Goal: Transaction & Acquisition: Purchase product/service

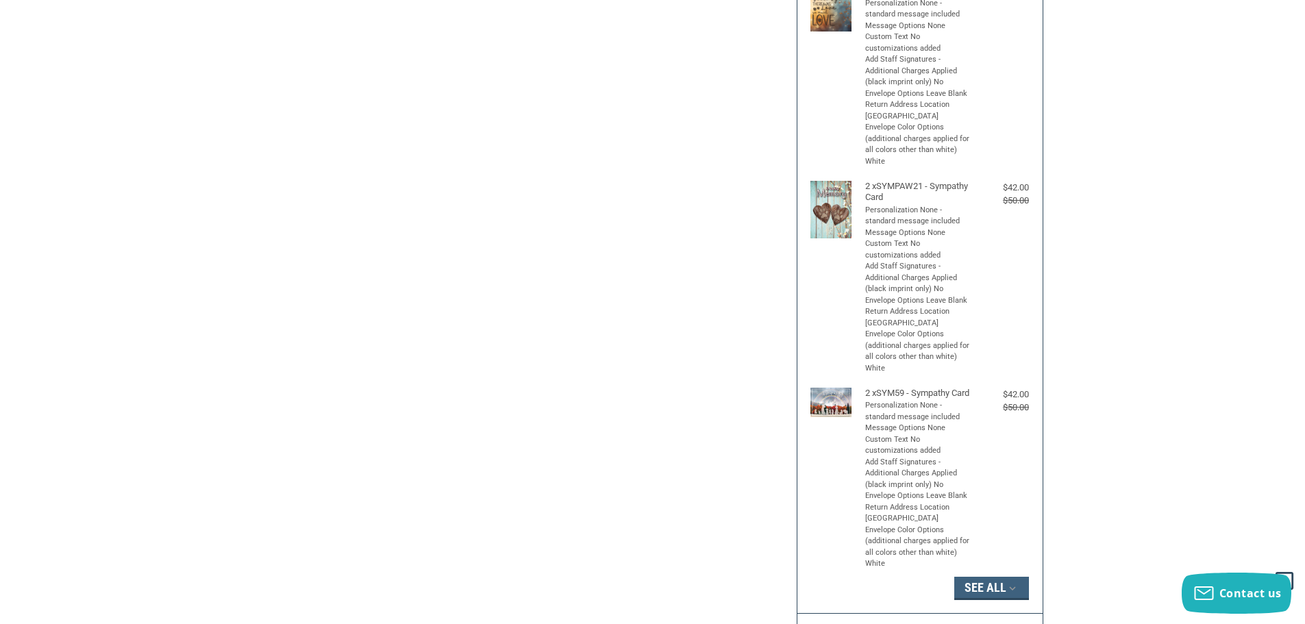
scroll to position [617, 0]
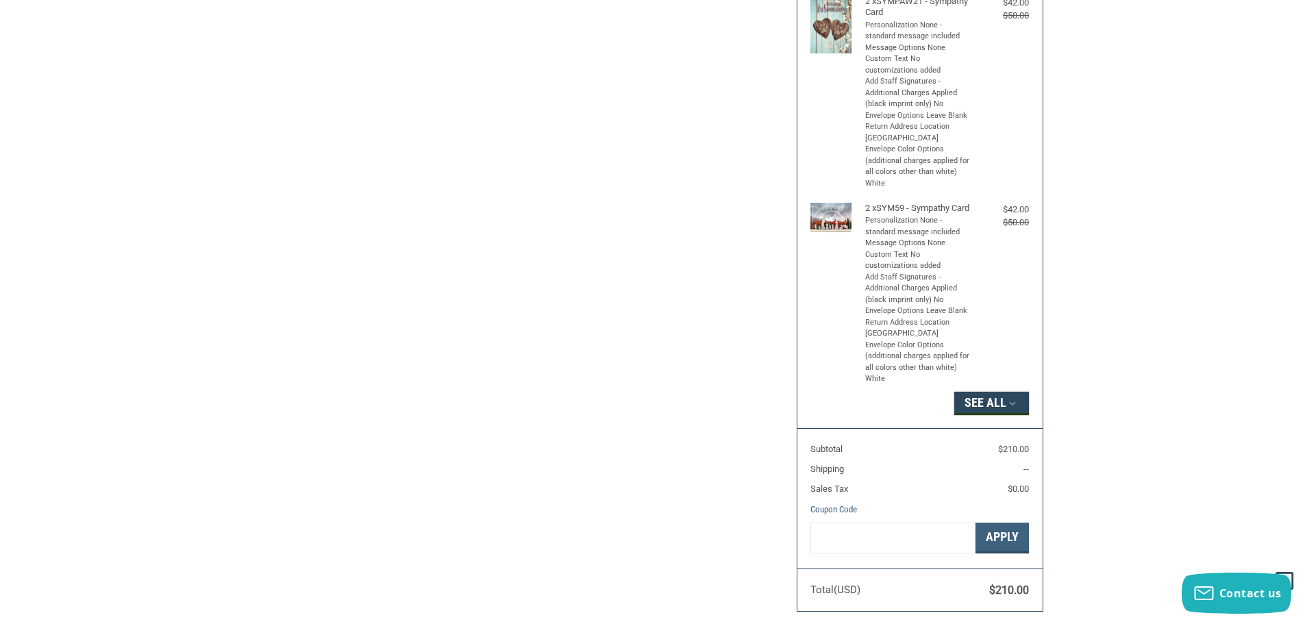
click at [1002, 415] on button "See All" at bounding box center [991, 403] width 75 height 23
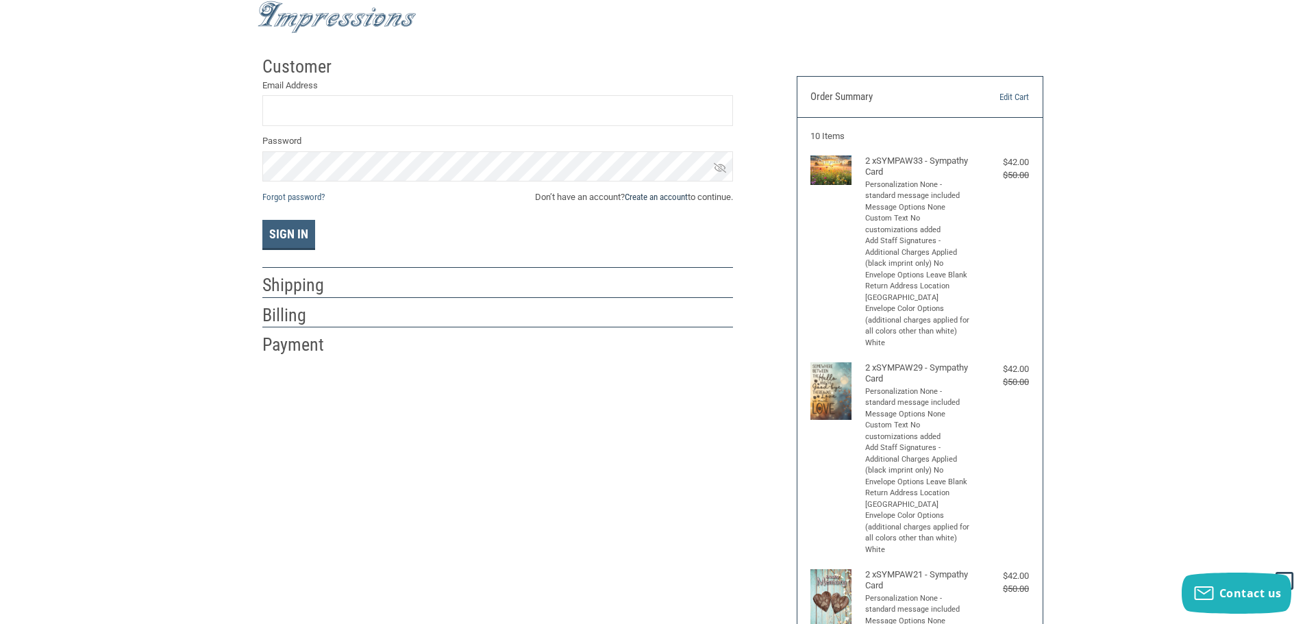
scroll to position [0, 0]
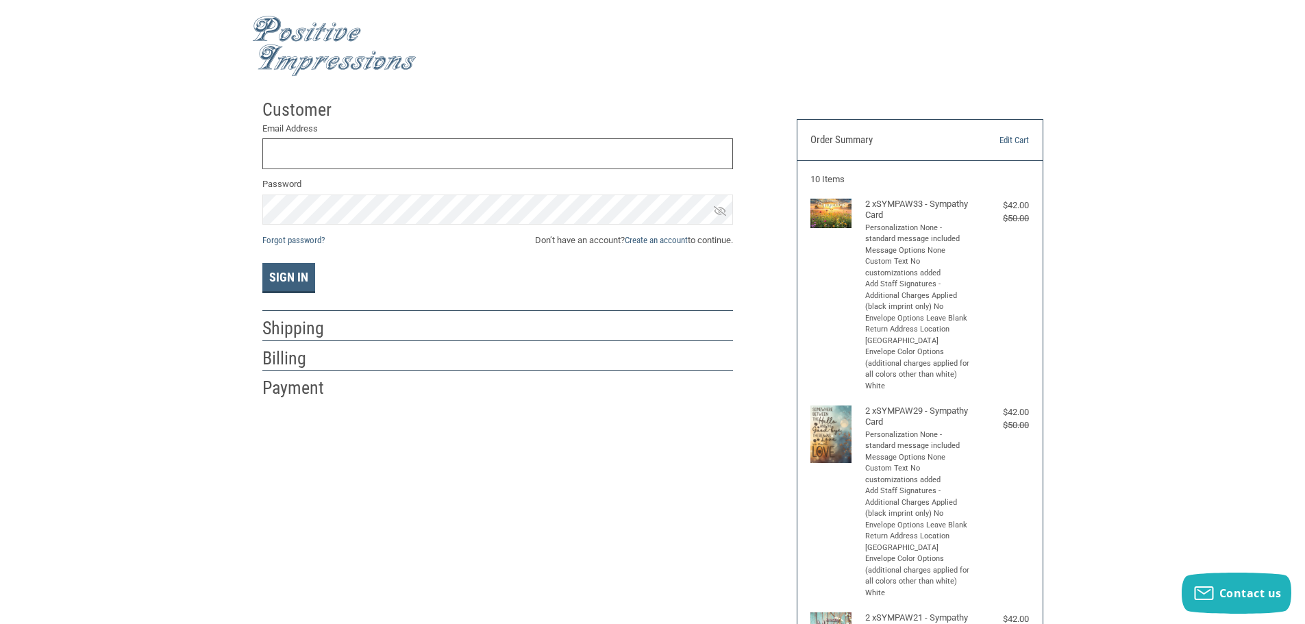
click at [335, 160] on input "Email Address" at bounding box center [497, 153] width 471 height 31
click at [303, 151] on input "Email Address" at bounding box center [497, 153] width 471 height 31
click at [262, 263] on button "Sign In" at bounding box center [288, 278] width 53 height 30
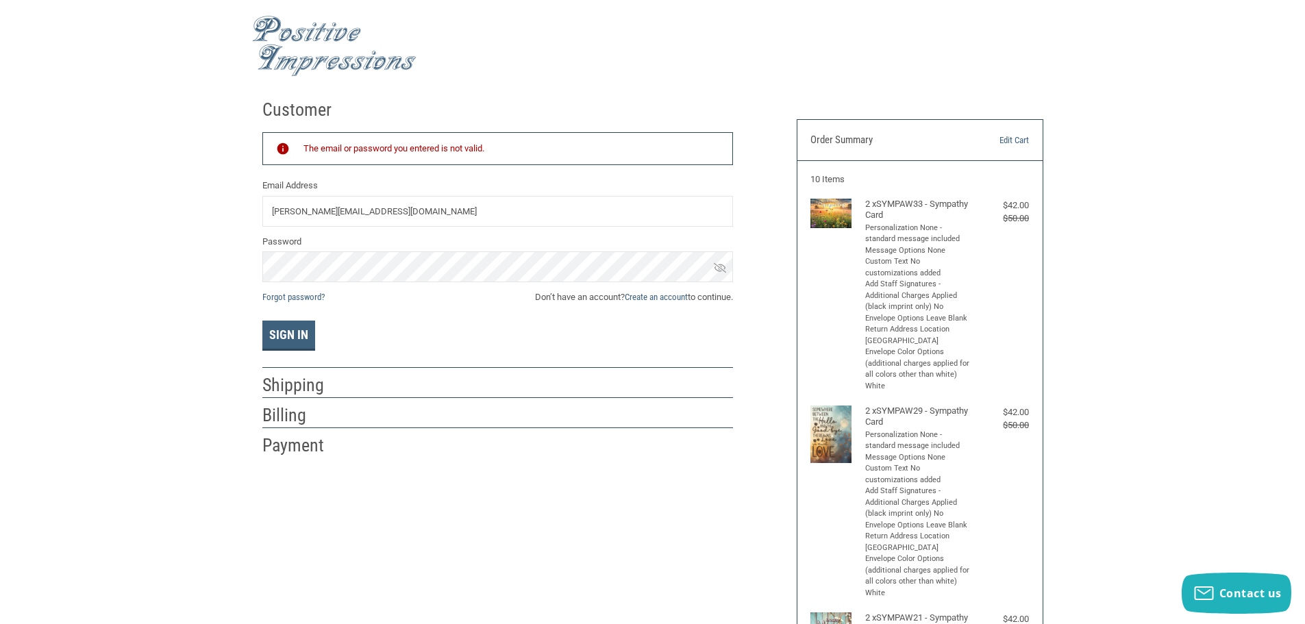
click at [396, 211] on input "[PERSON_NAME][EMAIL_ADDRESS][DOMAIN_NAME]" at bounding box center [497, 211] width 471 height 31
drag, startPoint x: 397, startPoint y: 211, endPoint x: 194, endPoint y: 208, distance: 203.5
click at [417, 210] on input "[PERSON_NAME][EMAIL_ADDRESS][DOMAIN_NAME]" at bounding box center [497, 211] width 471 height 31
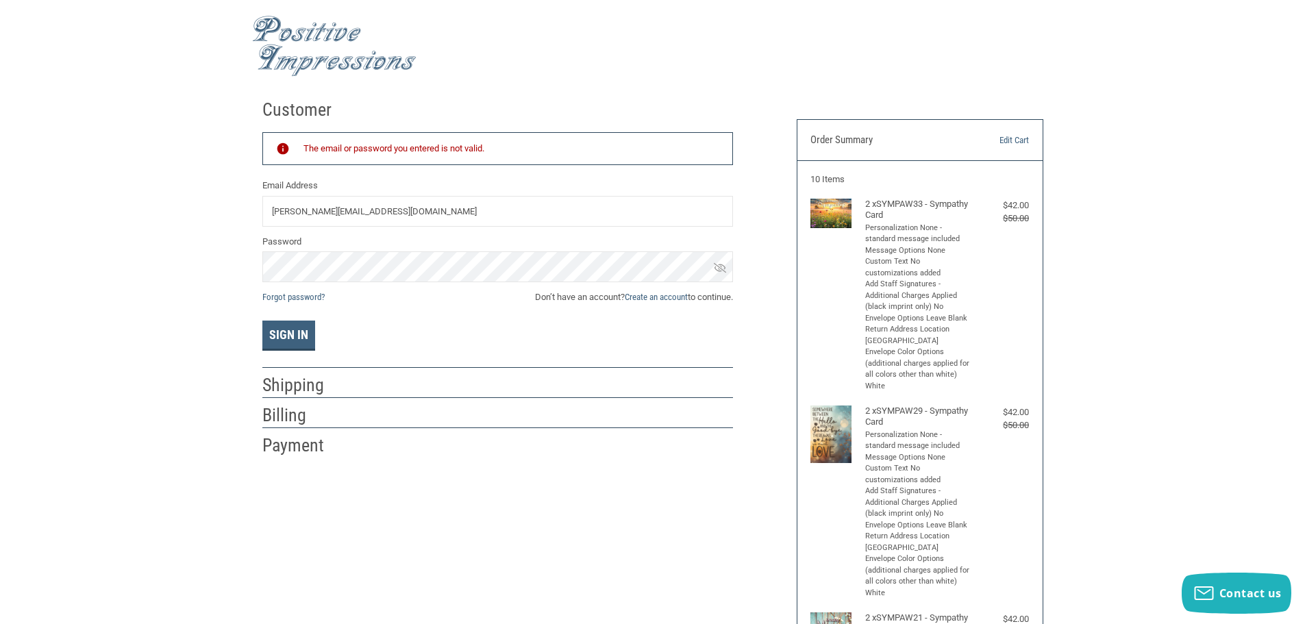
click at [377, 237] on label "Password" at bounding box center [497, 242] width 471 height 14
click at [262, 321] on button "Sign In" at bounding box center [288, 336] width 53 height 30
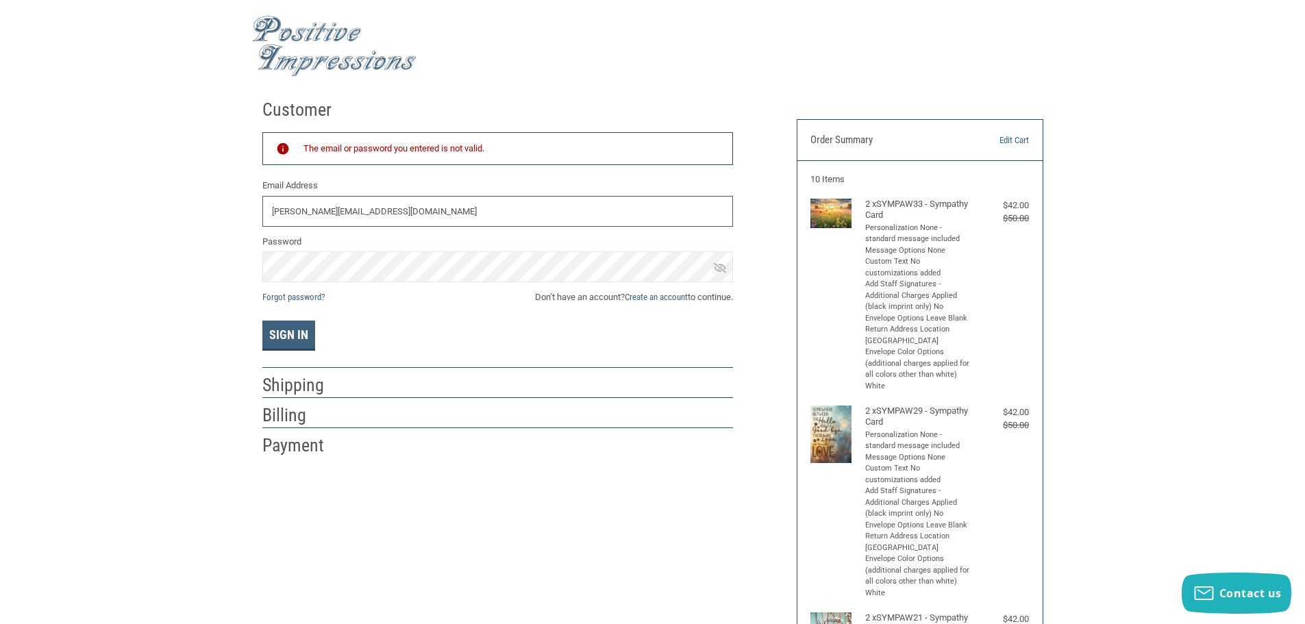
drag, startPoint x: 291, startPoint y: 210, endPoint x: 266, endPoint y: 215, distance: 25.9
click at [266, 215] on input "[PERSON_NAME][EMAIL_ADDRESS][DOMAIN_NAME]" at bounding box center [497, 211] width 471 height 31
click at [262, 321] on button "Sign In" at bounding box center [288, 336] width 53 height 30
click at [434, 212] on input "A@SBVETERINARY.COMDMIN" at bounding box center [497, 211] width 471 height 31
drag, startPoint x: 434, startPoint y: 212, endPoint x: 260, endPoint y: 224, distance: 173.7
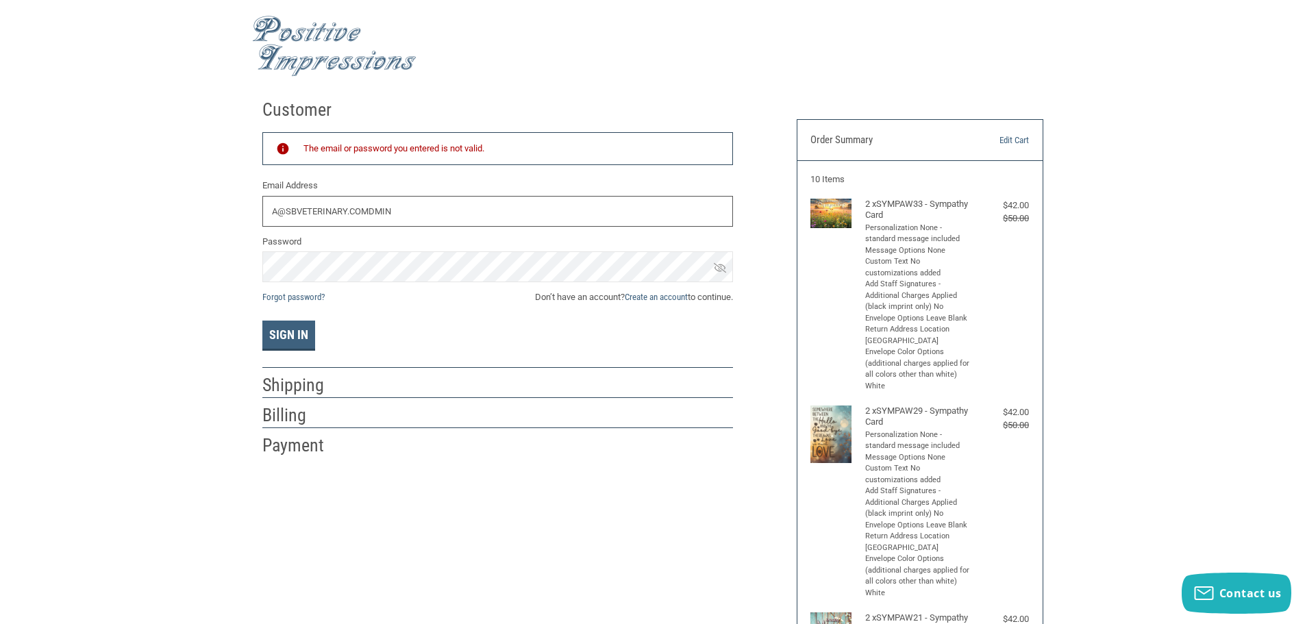
click at [260, 224] on div "Customer Returning Customer The email or password you entered is not valid. Ema…" at bounding box center [519, 274] width 534 height 365
click at [262, 321] on button "Sign In" at bounding box center [288, 336] width 53 height 30
drag, startPoint x: 300, startPoint y: 213, endPoint x: 229, endPoint y: 207, distance: 70.8
click at [281, 214] on input "[EMAIL_ADDRESS][DOMAIN_NAME]" at bounding box center [497, 211] width 471 height 31
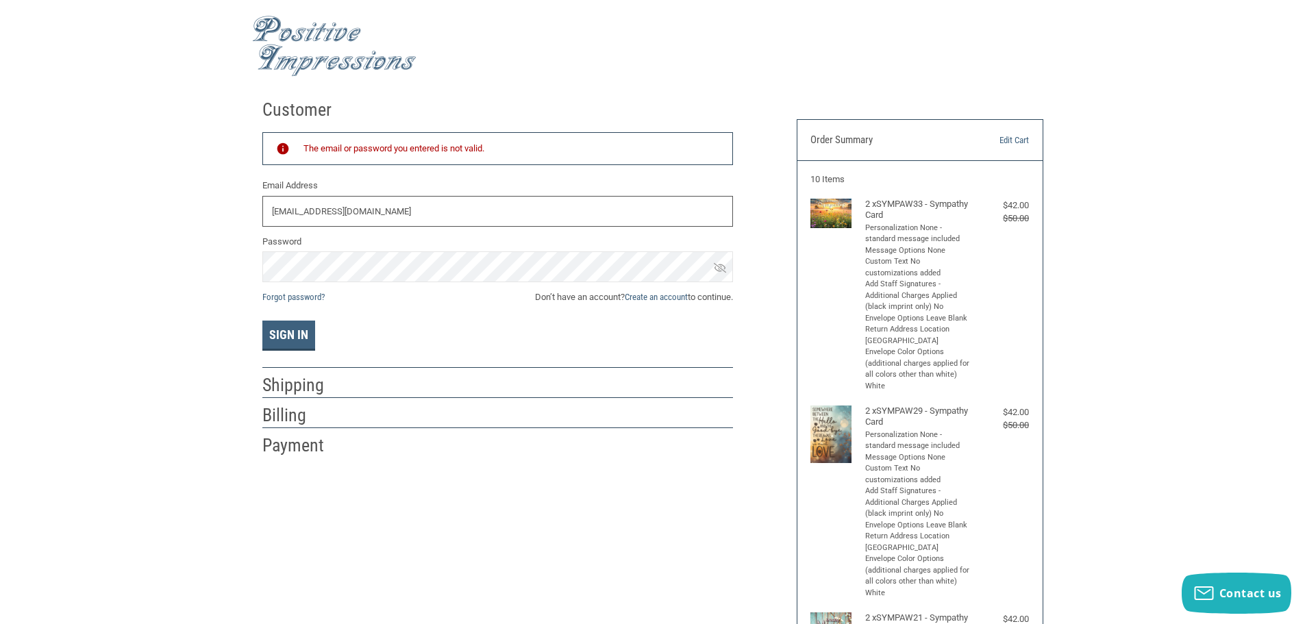
click at [284, 210] on input "[EMAIL_ADDRESS][DOMAIN_NAME]" at bounding box center [497, 211] width 471 height 31
click at [290, 208] on input "[EMAIL_ADDRESS][DOMAIN_NAME]" at bounding box center [497, 211] width 471 height 31
type input "[PERSON_NAME][EMAIL_ADDRESS][DOMAIN_NAME]"
click at [311, 334] on button "Sign In" at bounding box center [288, 336] width 53 height 30
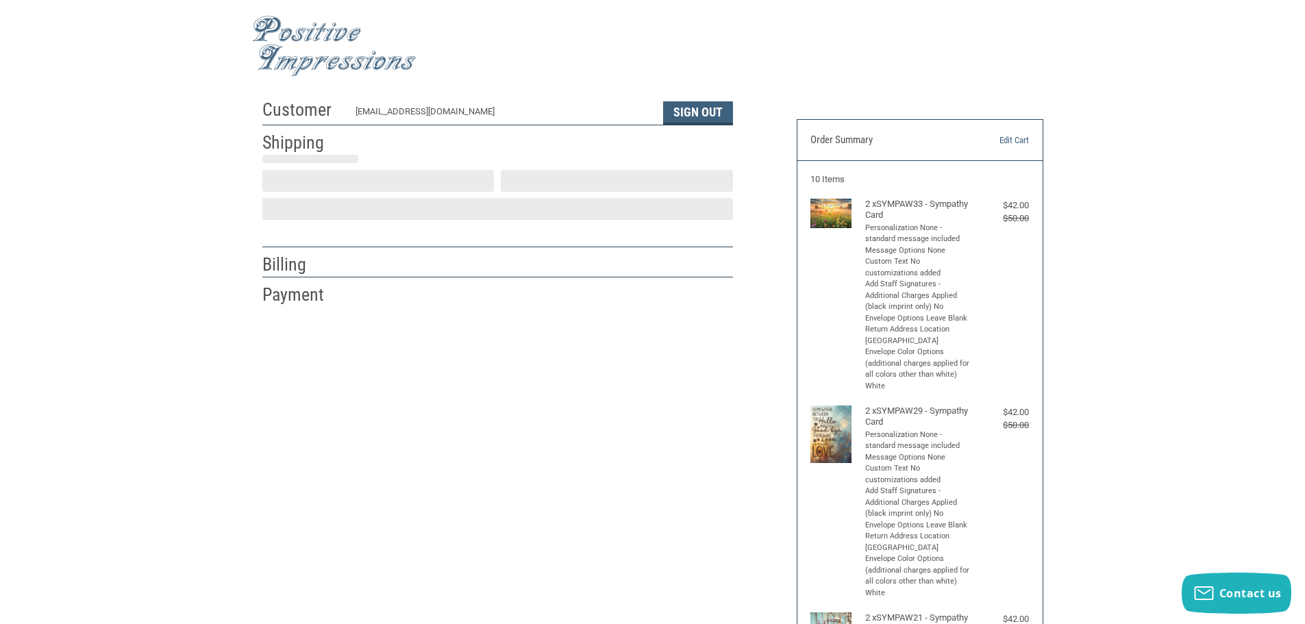
scroll to position [1, 0]
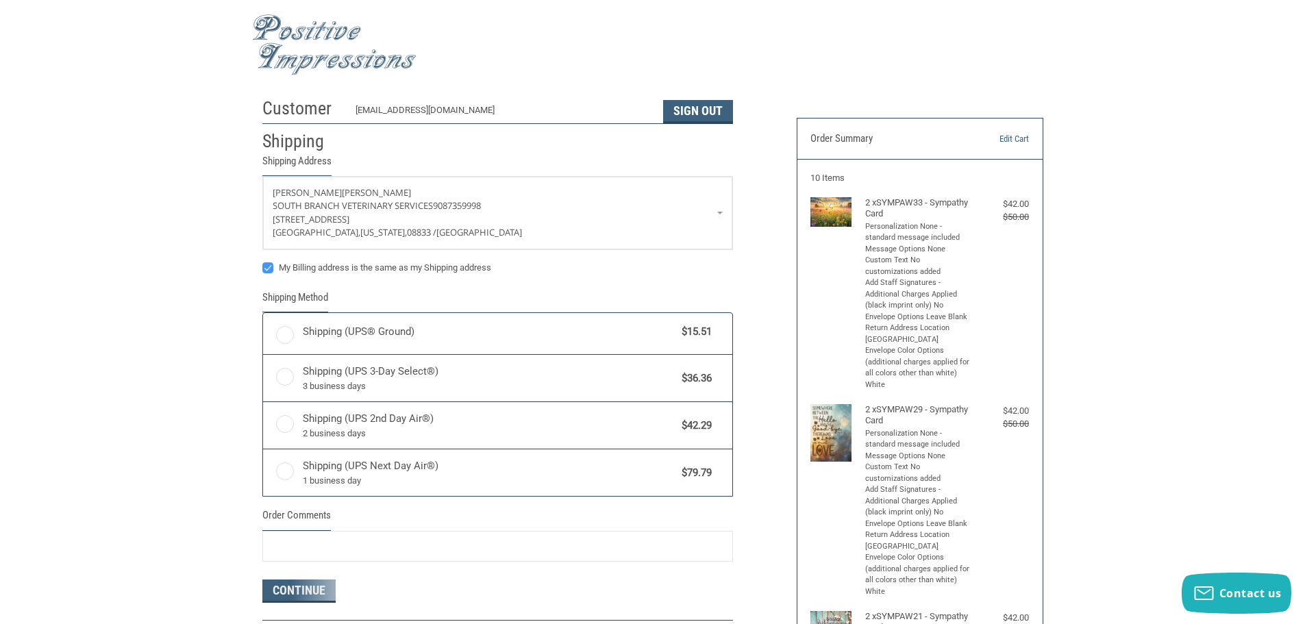
radio input "true"
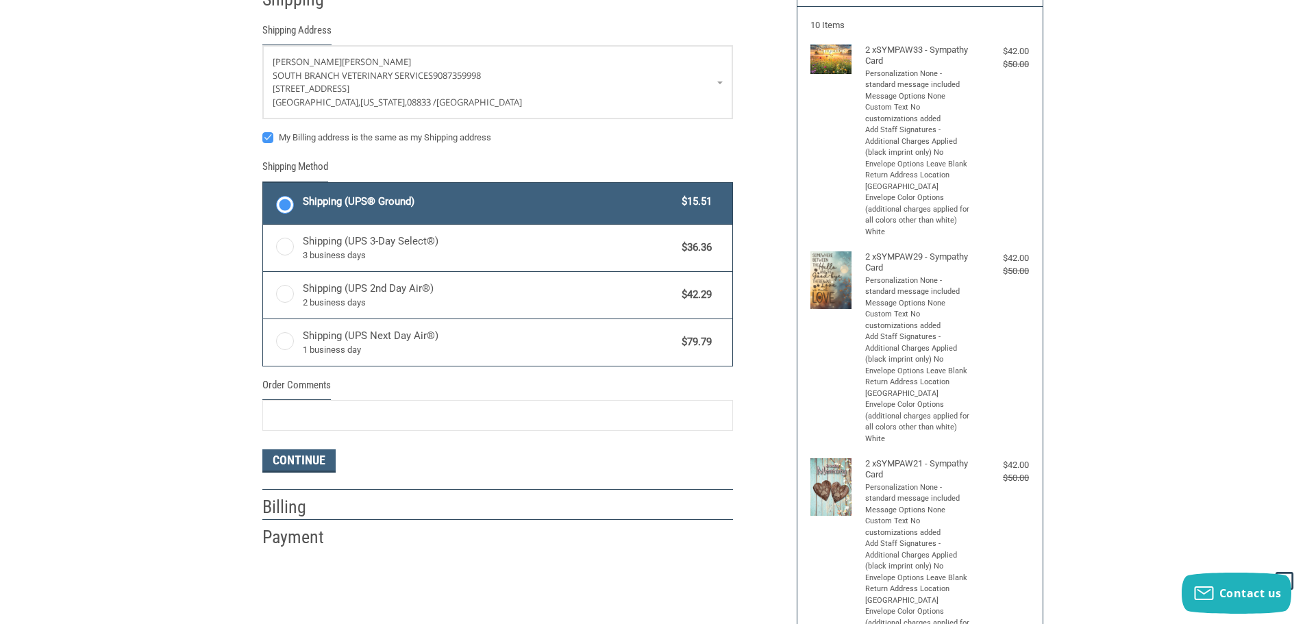
scroll to position [0, 0]
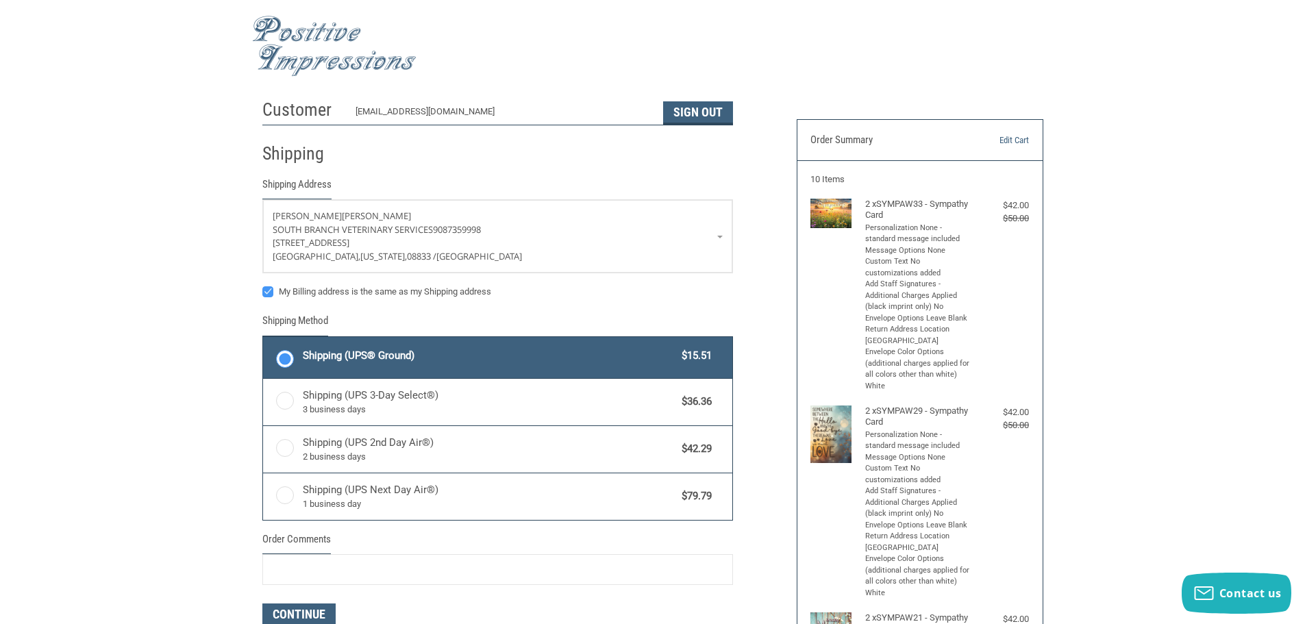
click at [314, 53] on img at bounding box center [334, 46] width 164 height 61
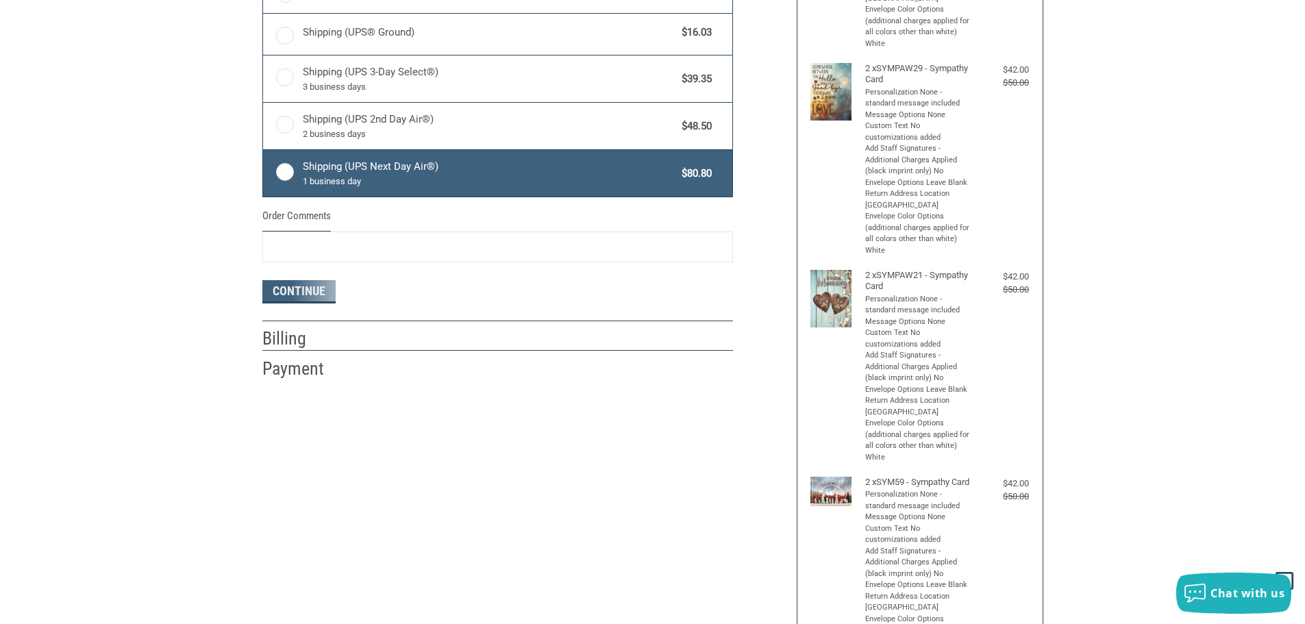
scroll to position [137, 0]
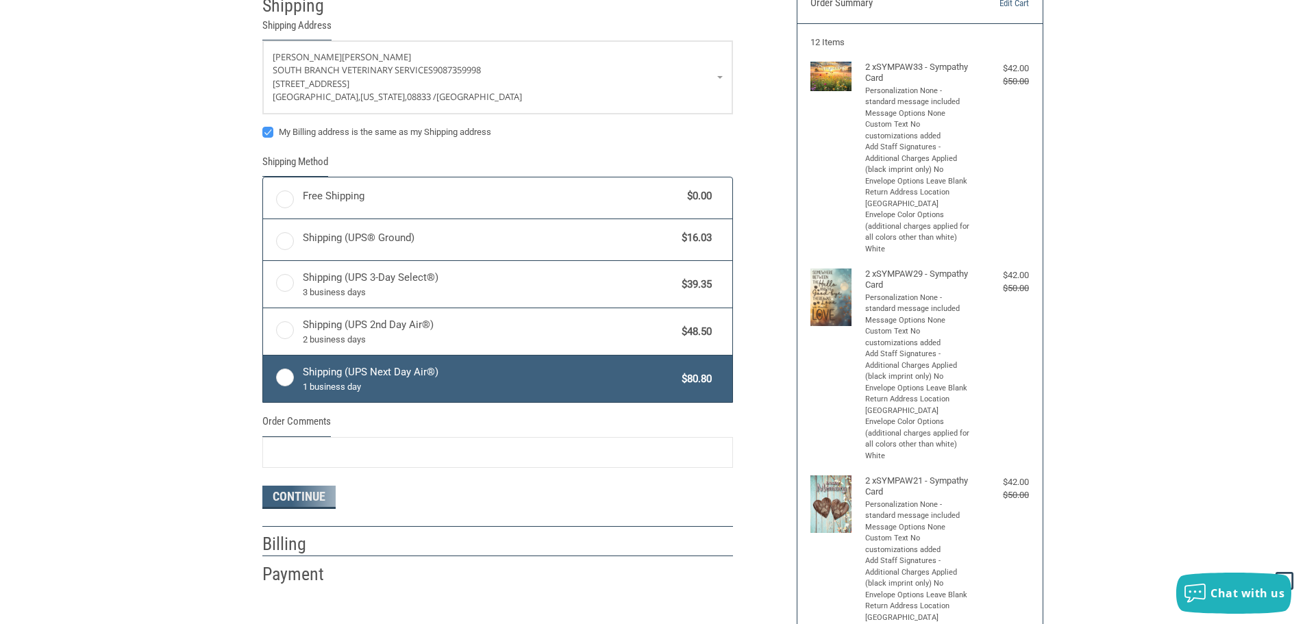
radio input "true"
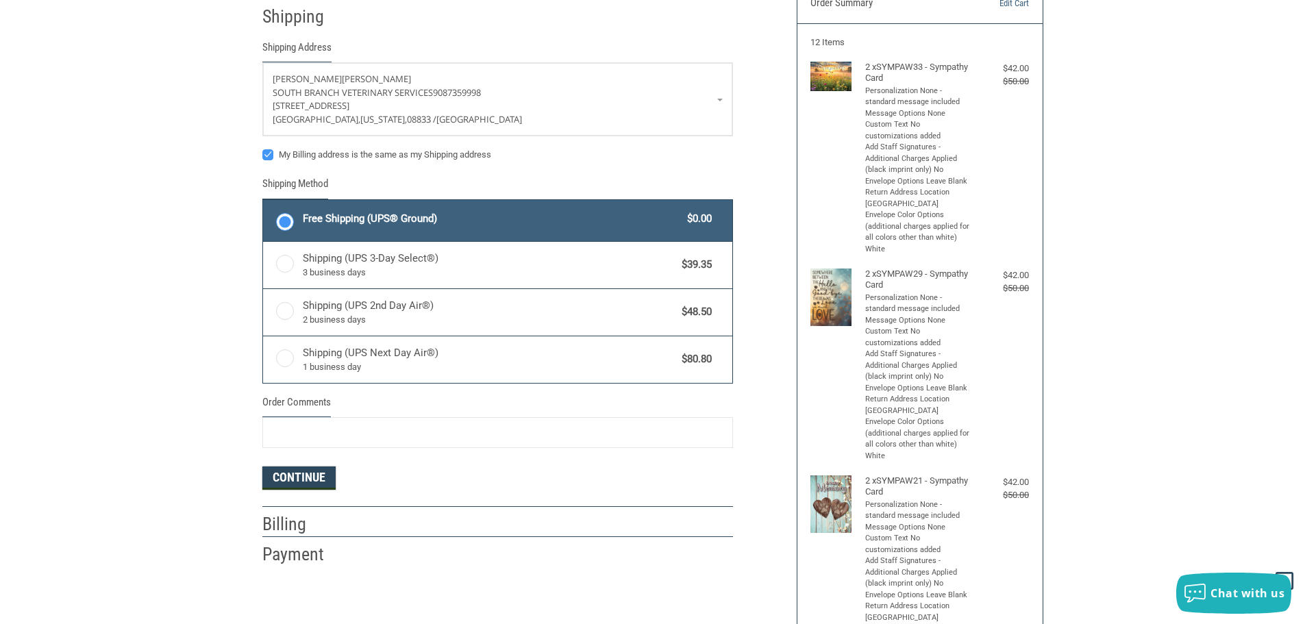
click at [281, 476] on button "Continue" at bounding box center [298, 478] width 73 height 23
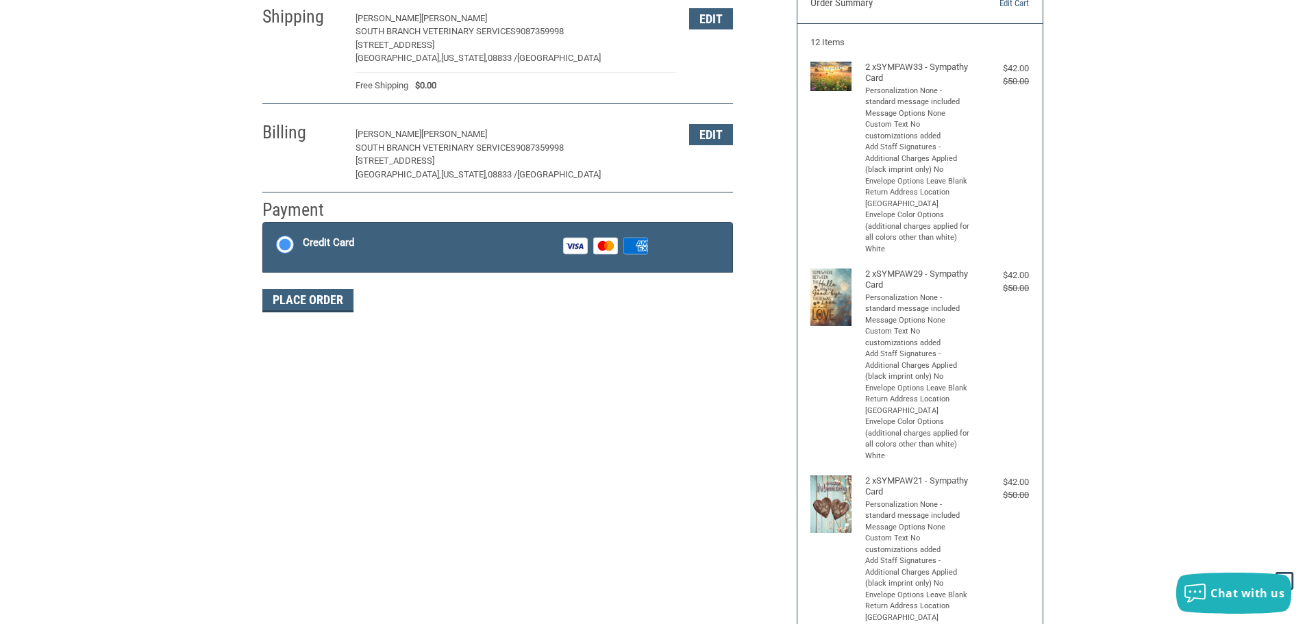
scroll to position [189, 0]
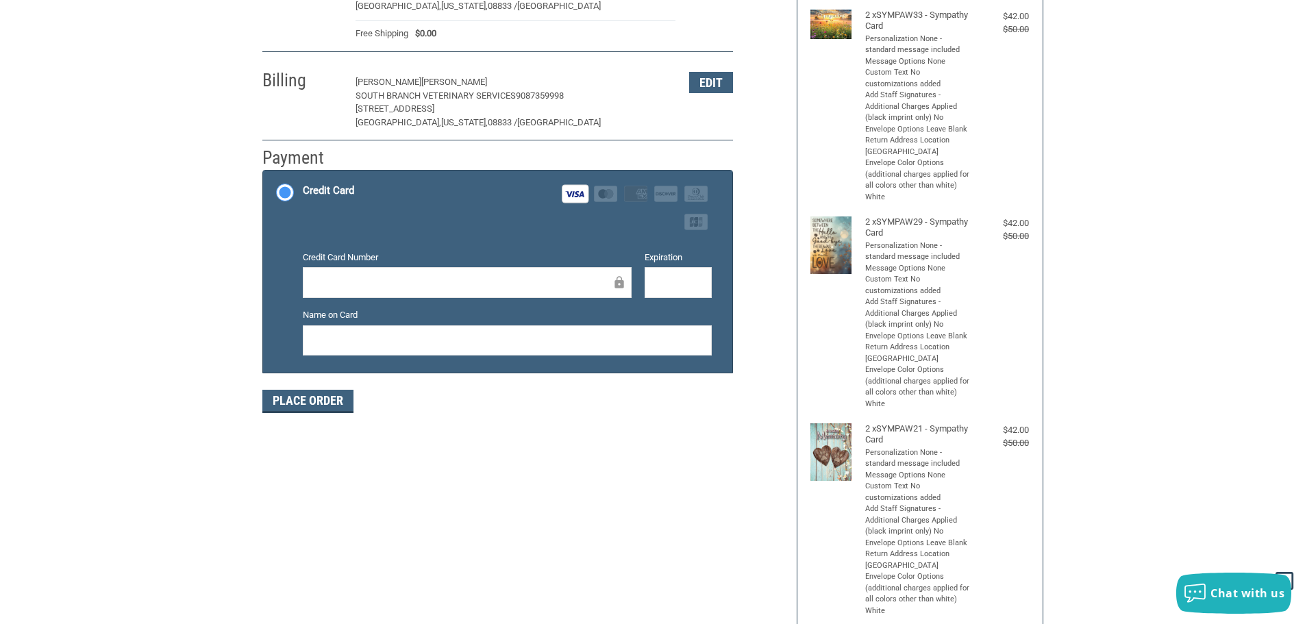
click at [528, 349] on div at bounding box center [507, 340] width 409 height 31
click at [280, 405] on button "Place Order" at bounding box center [307, 401] width 91 height 23
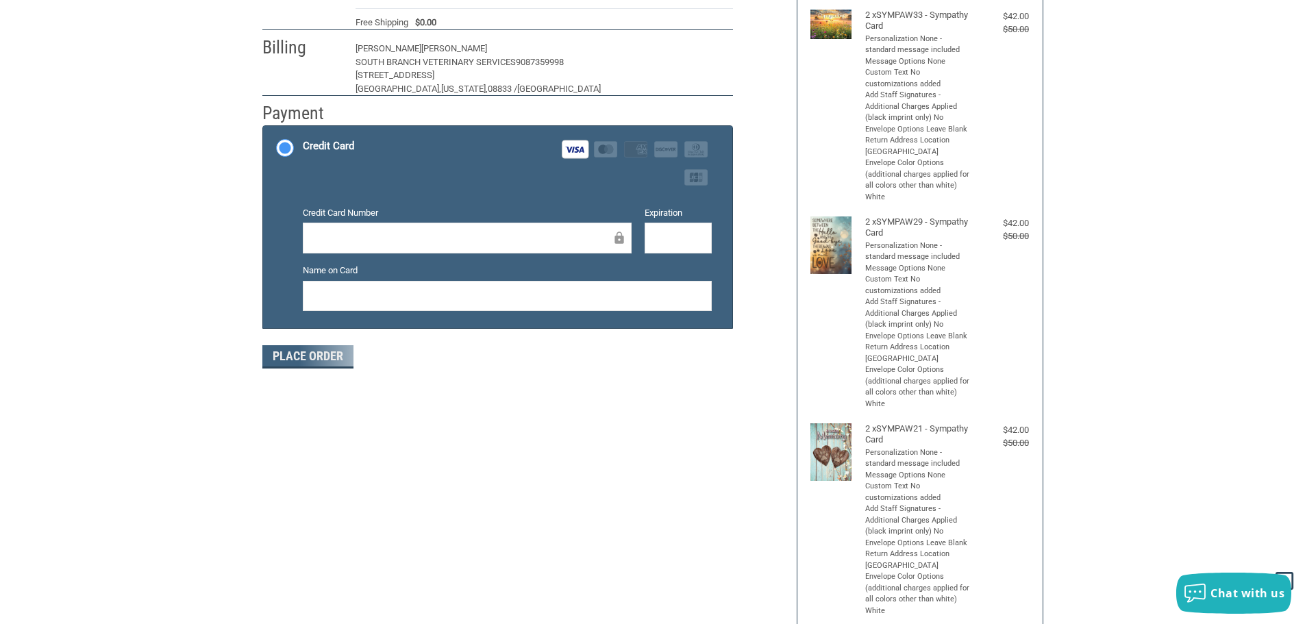
click at [190, 272] on div "Customer [EMAIL_ADDRESS][DOMAIN_NAME] Sign Out Shipping [PERSON_NAME] South Bra…" at bounding box center [652, 478] width 1305 height 1150
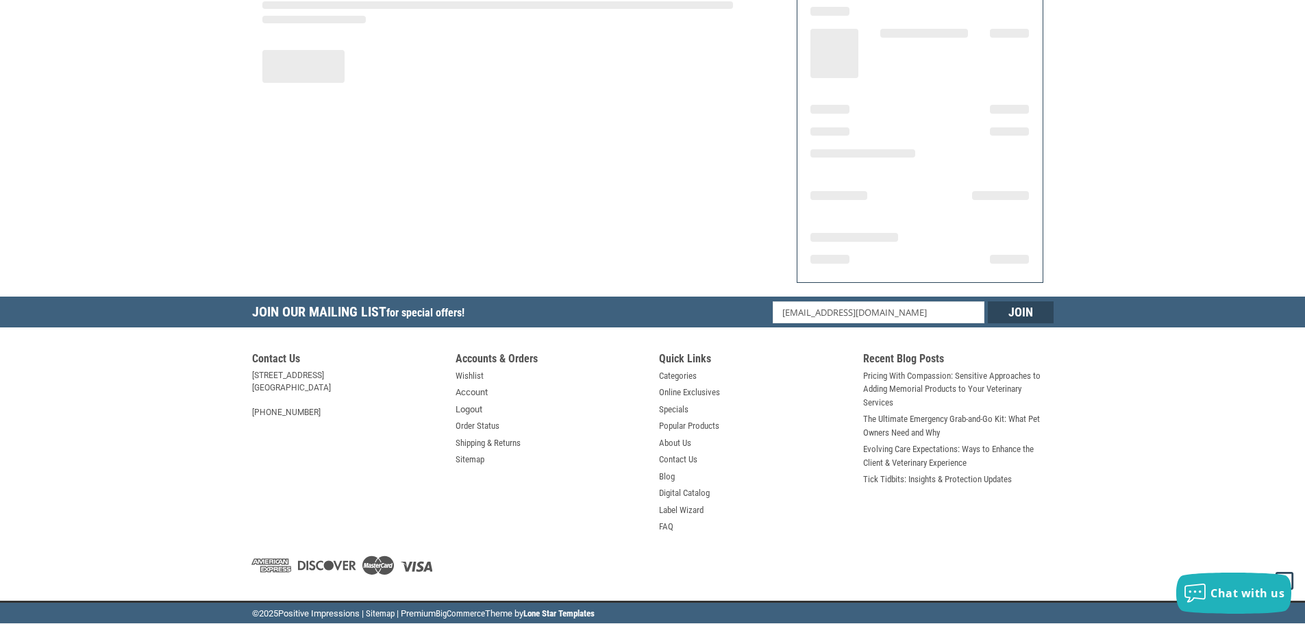
scroll to position [164, 0]
